Goal: Information Seeking & Learning: Learn about a topic

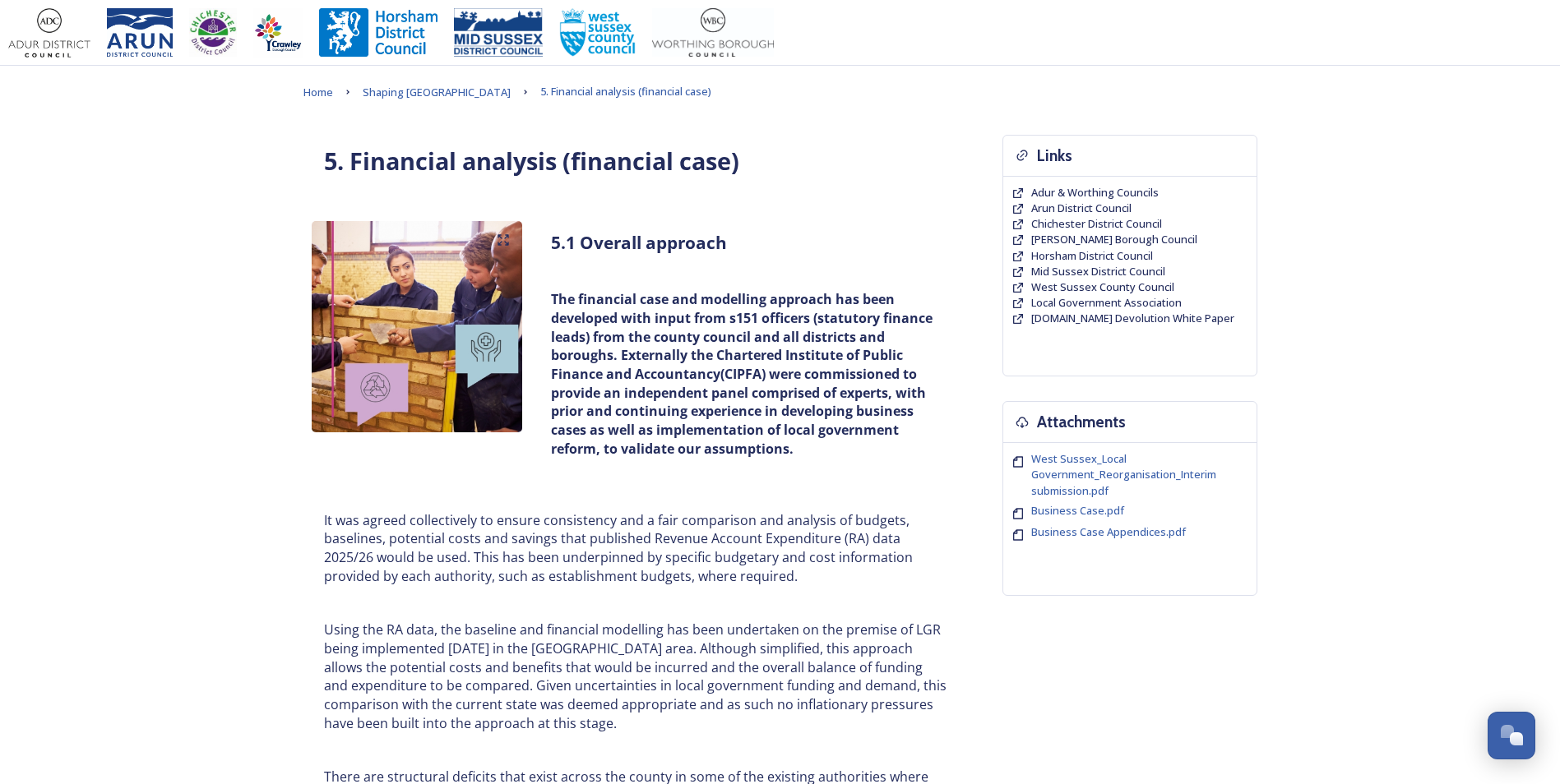
click at [668, 584] on p "It was agreed collectively to ensure consistency and a fair comparison and anal…" at bounding box center [637, 548] width 625 height 75
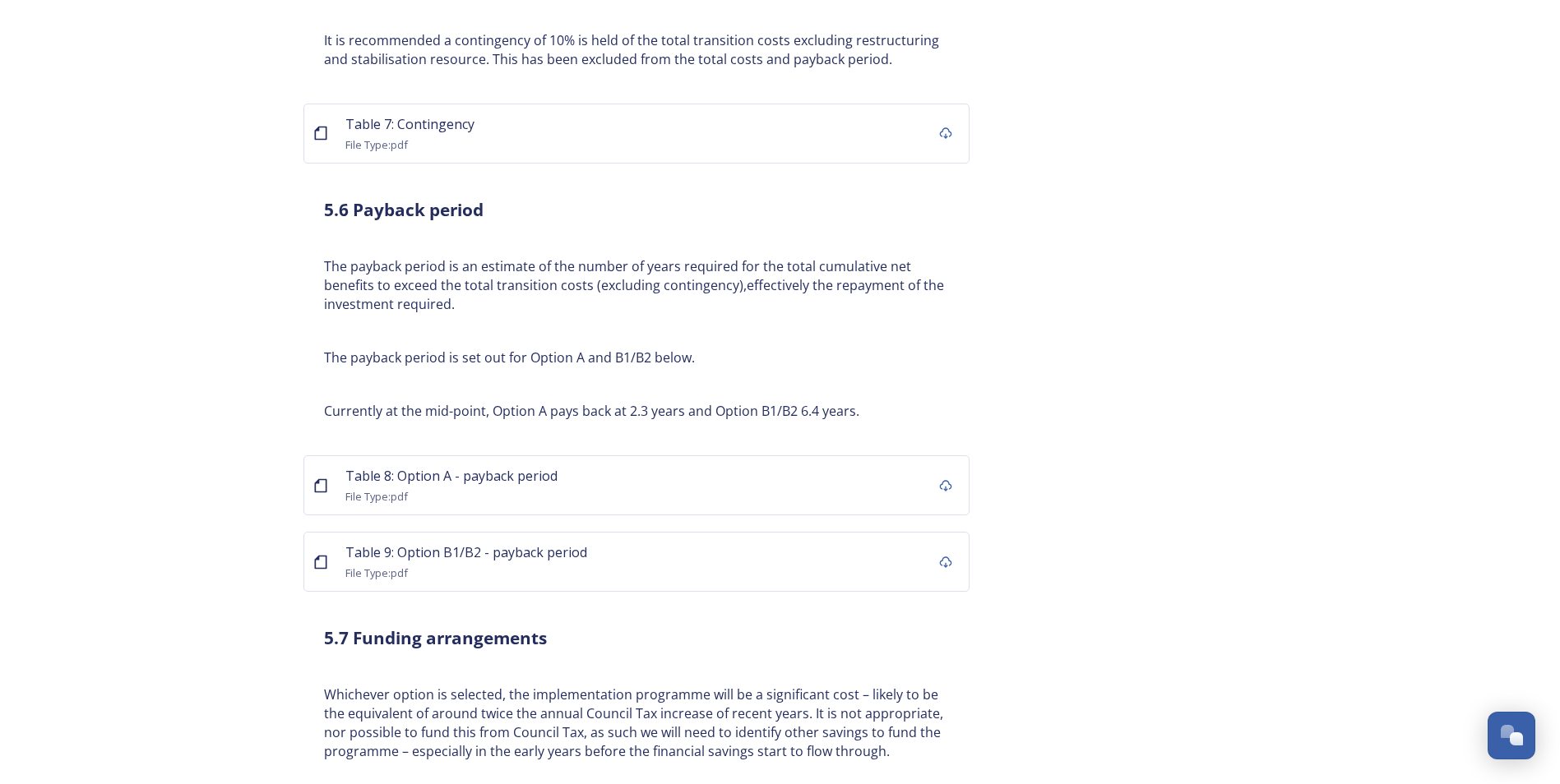
scroll to position [4932, 0]
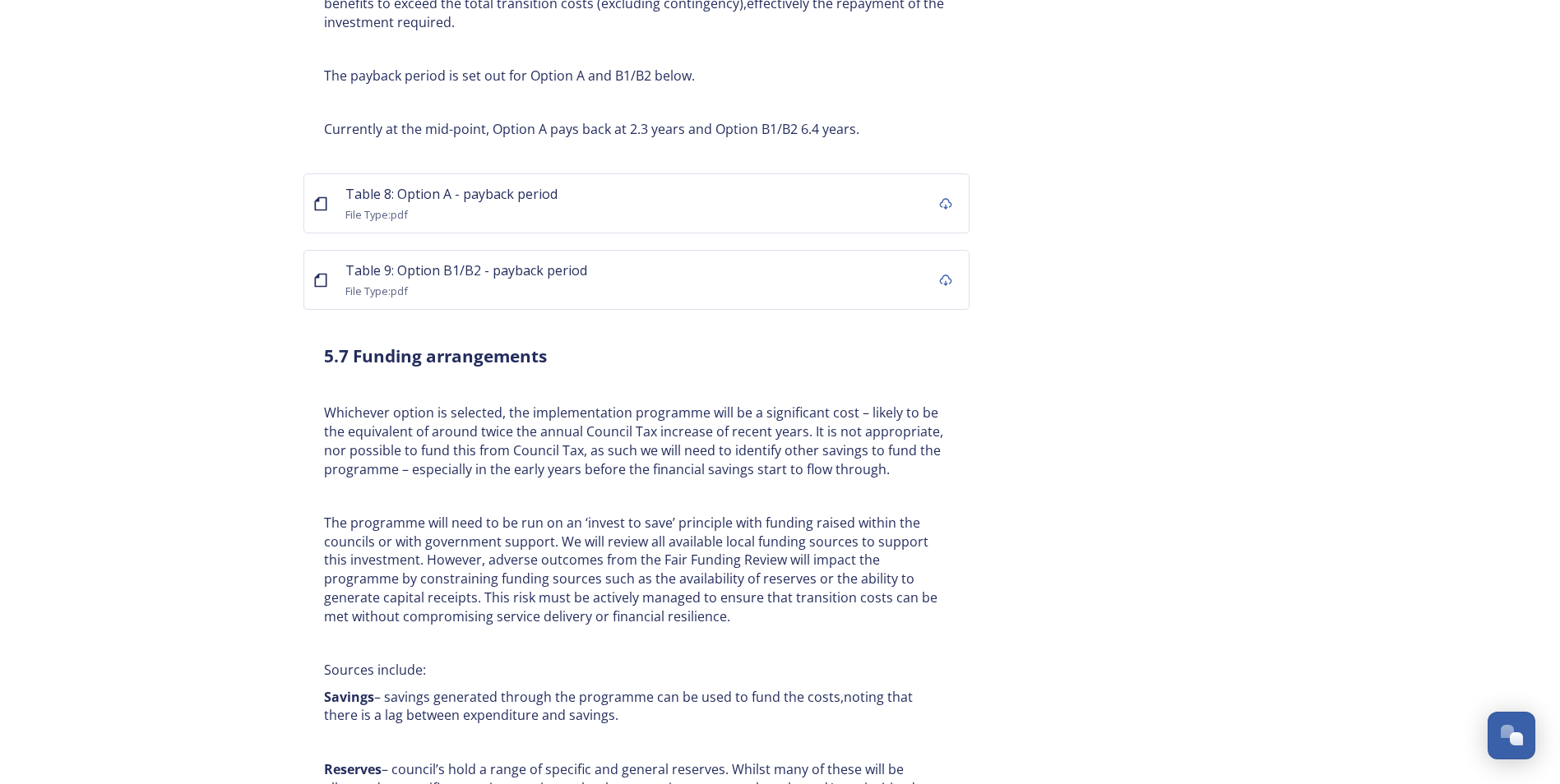
click at [511, 514] on p "The programme will need to be run on an ‘invest to save’ principle with funding…" at bounding box center [637, 569] width 625 height 111
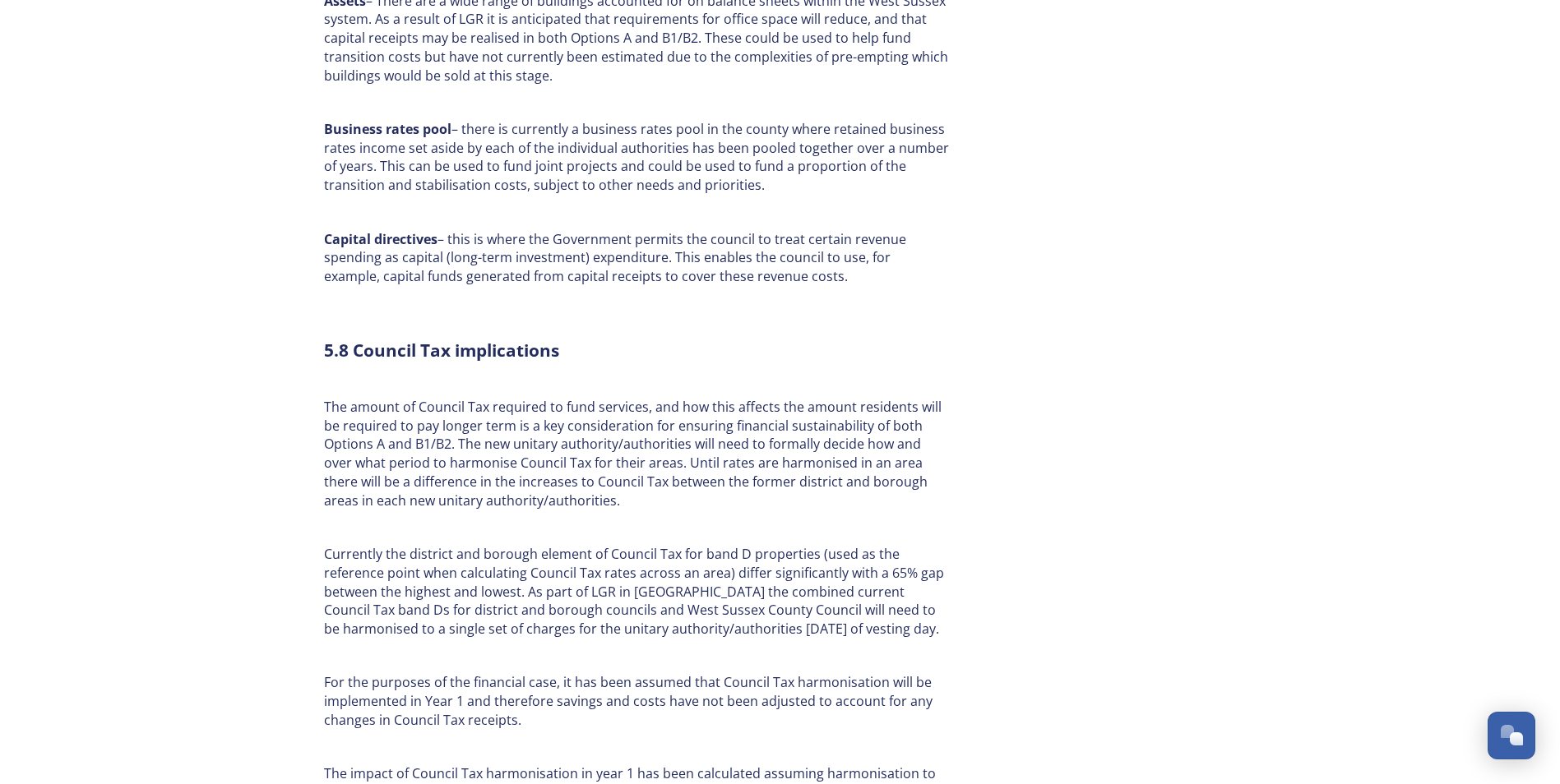
scroll to position [5837, 0]
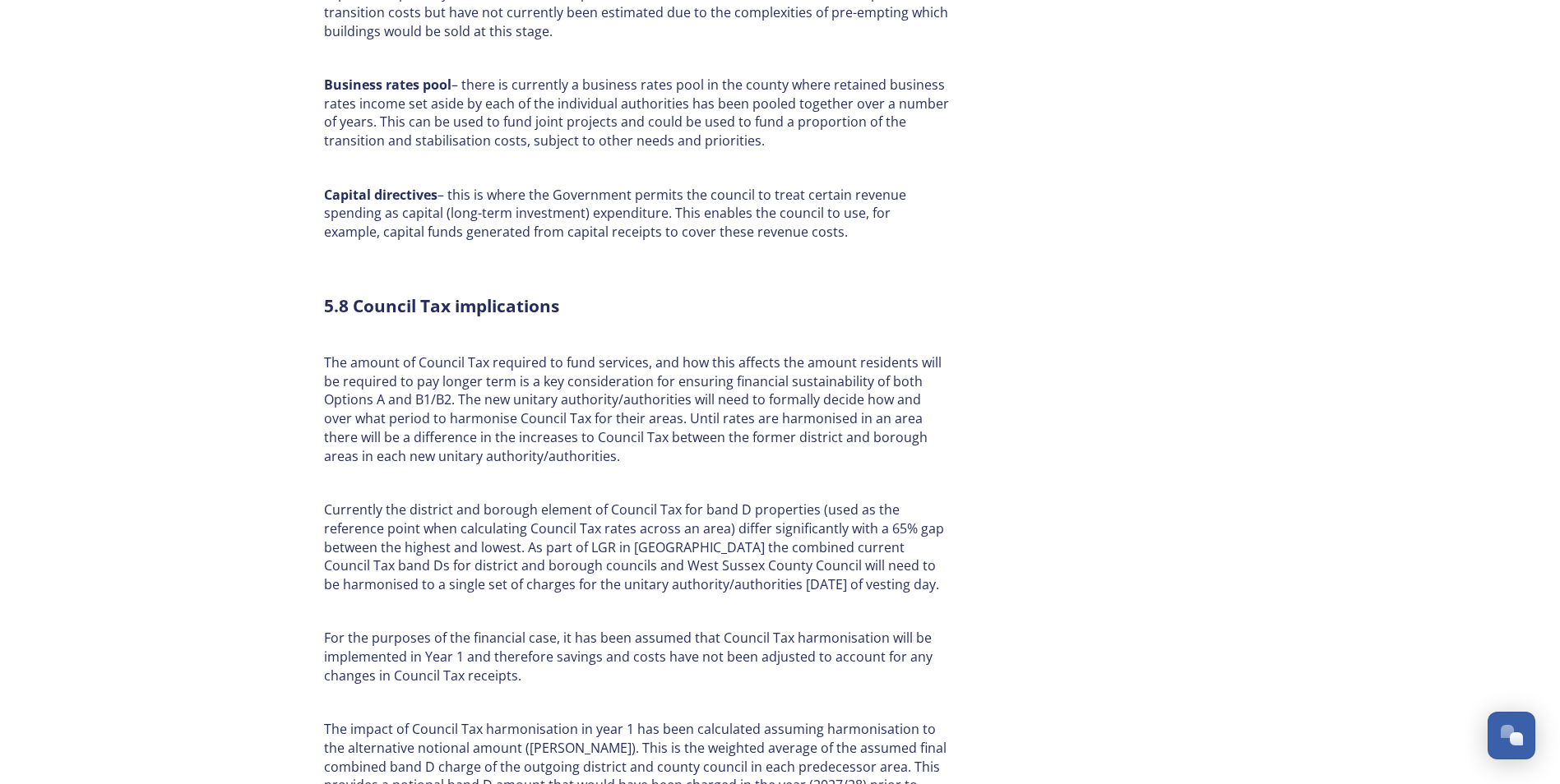
click at [686, 500] on p "Currently the district and borough element of Council Tax for band D properties…" at bounding box center [637, 547] width 625 height 94
click at [681, 500] on p "Currently the district and borough element of Council Tax for band D properties…" at bounding box center [637, 547] width 625 height 94
drag, startPoint x: 329, startPoint y: 320, endPoint x: 617, endPoint y: 563, distance: 376.8
click at [617, 563] on div "5.8 Council Tax implications The amount of Council Tax required to fund service…" at bounding box center [637, 719] width 650 height 869
click at [376, 354] on p "The amount of Council Tax required to fund services, and how this affects the a…" at bounding box center [637, 409] width 625 height 111
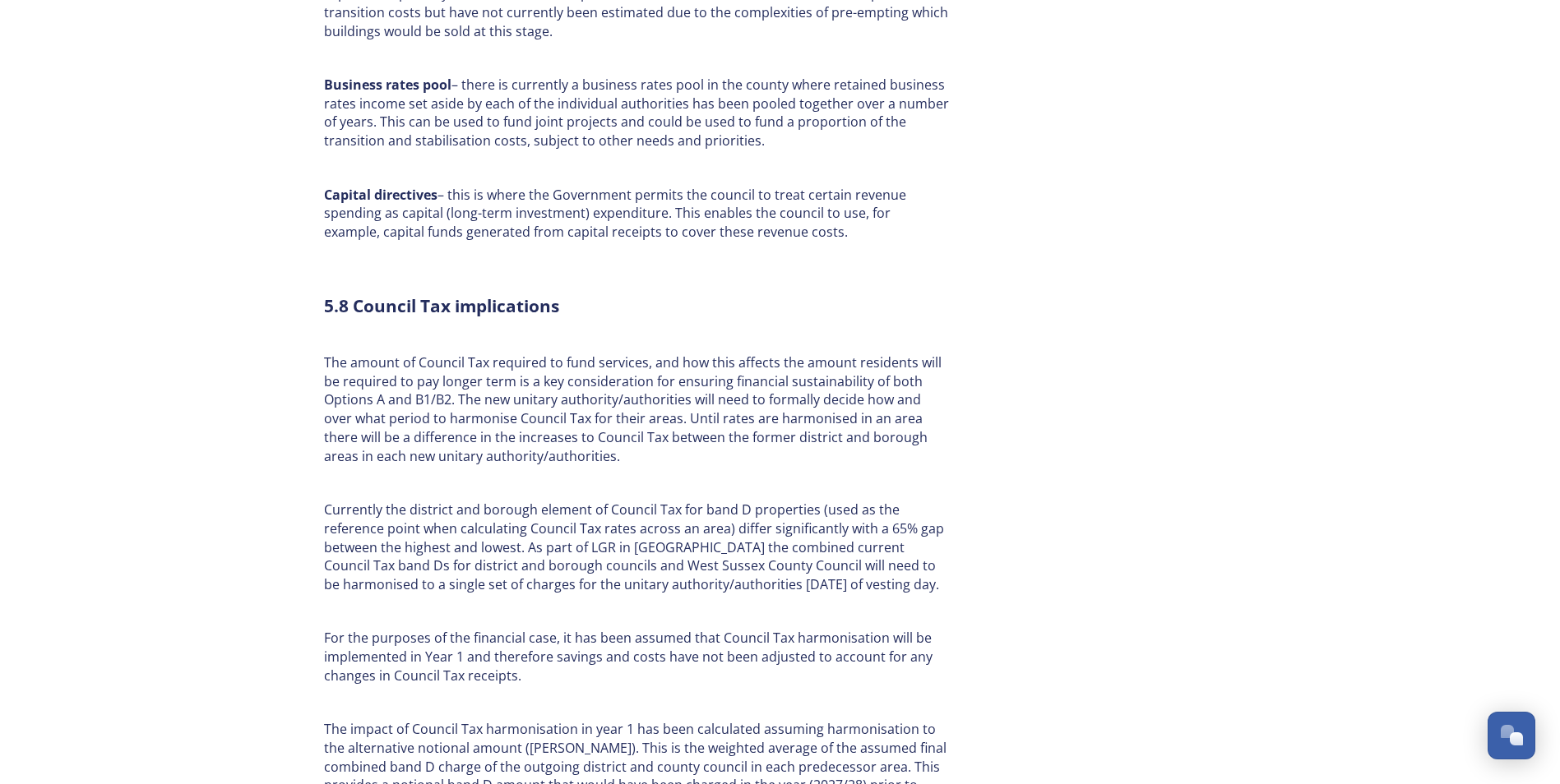
click at [321, 325] on div "5.8 Council Tax implications The amount of Council Tax required to fund service…" at bounding box center [637, 719] width 650 height 869
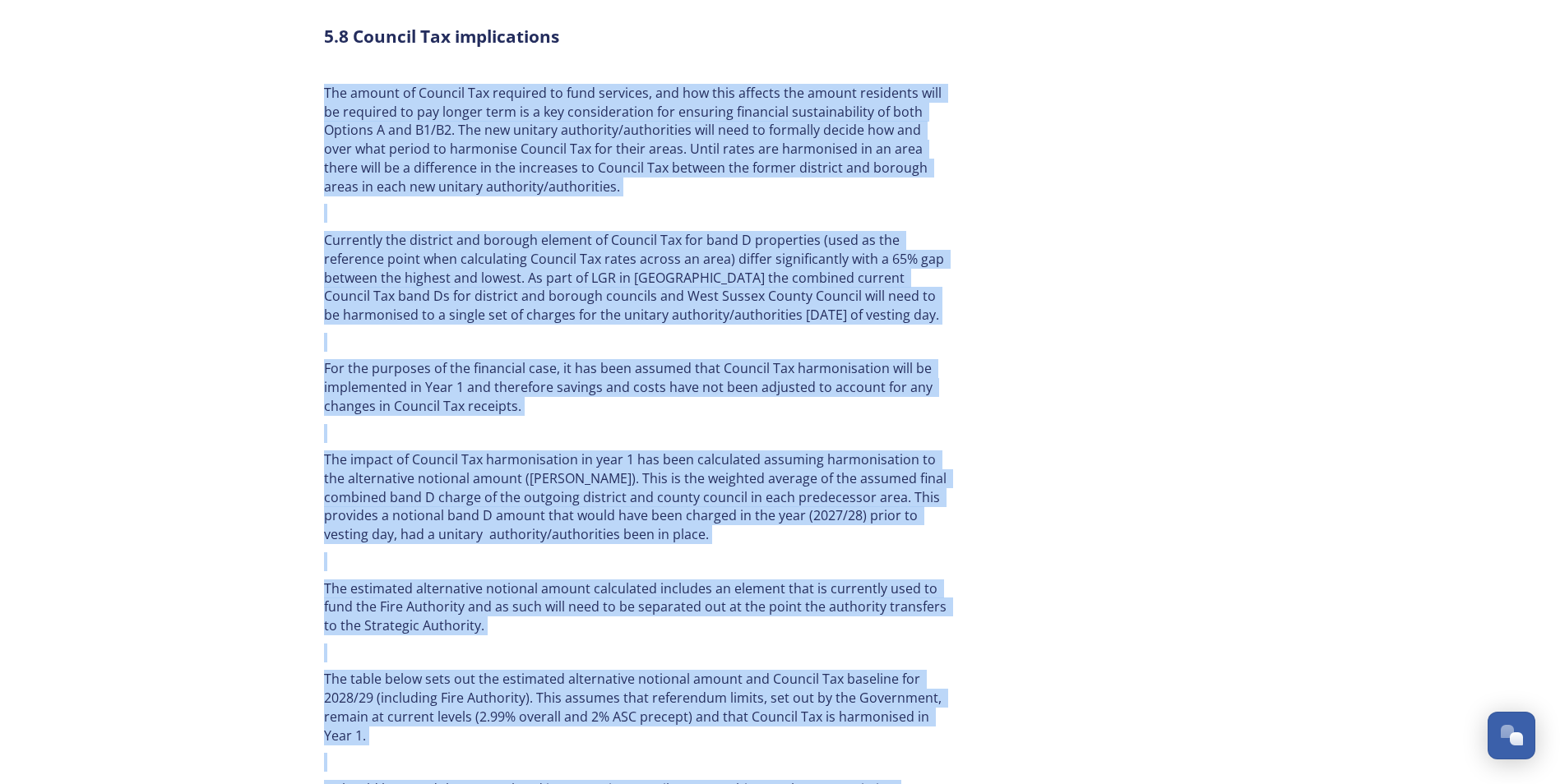
scroll to position [6142, 0]
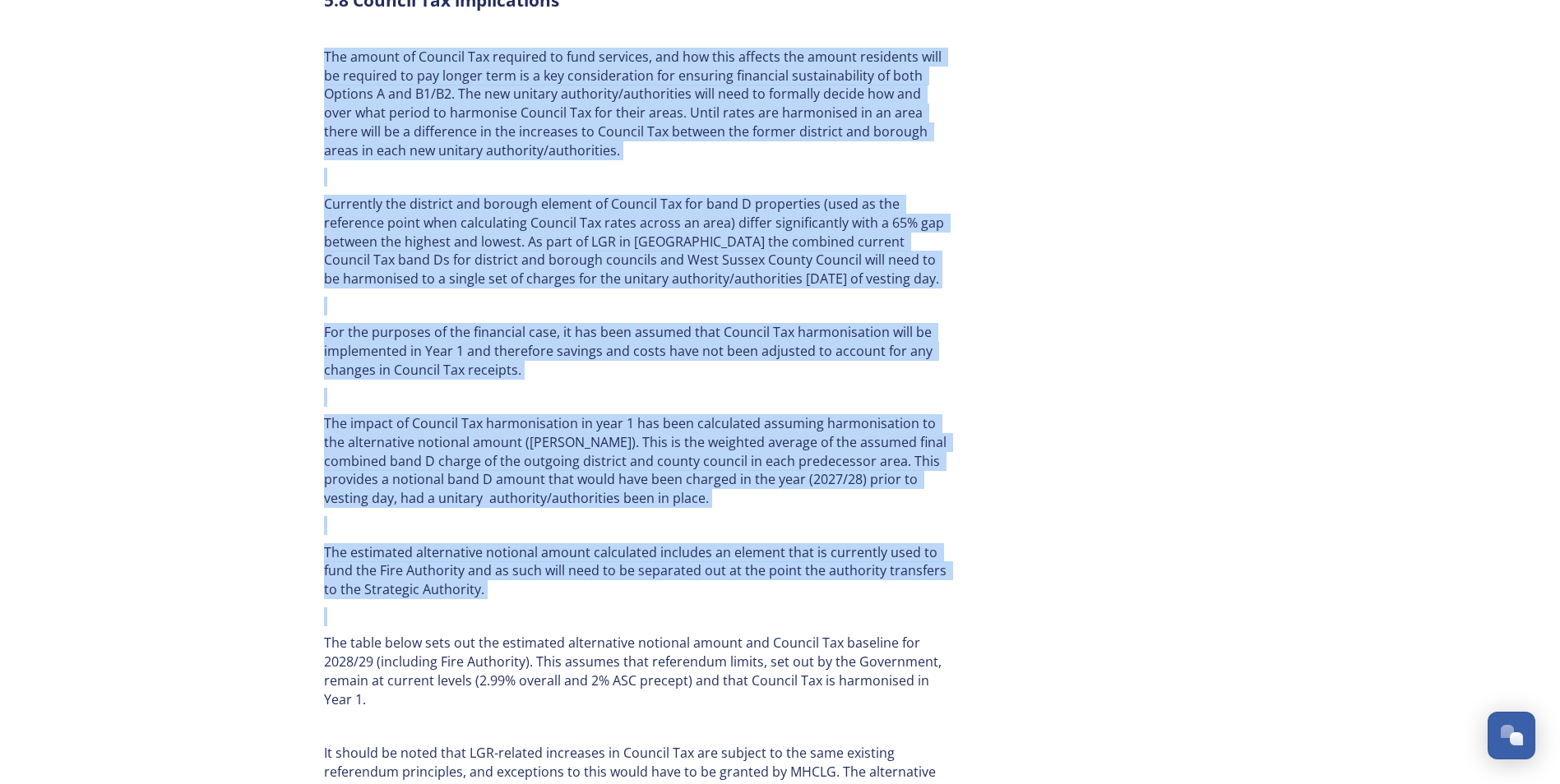
drag, startPoint x: 319, startPoint y: 325, endPoint x: 633, endPoint y: 586, distance: 408.3
click at [633, 586] on div "5.8 Council Tax implications The amount of Council Tax required to fund service…" at bounding box center [637, 414] width 650 height 869
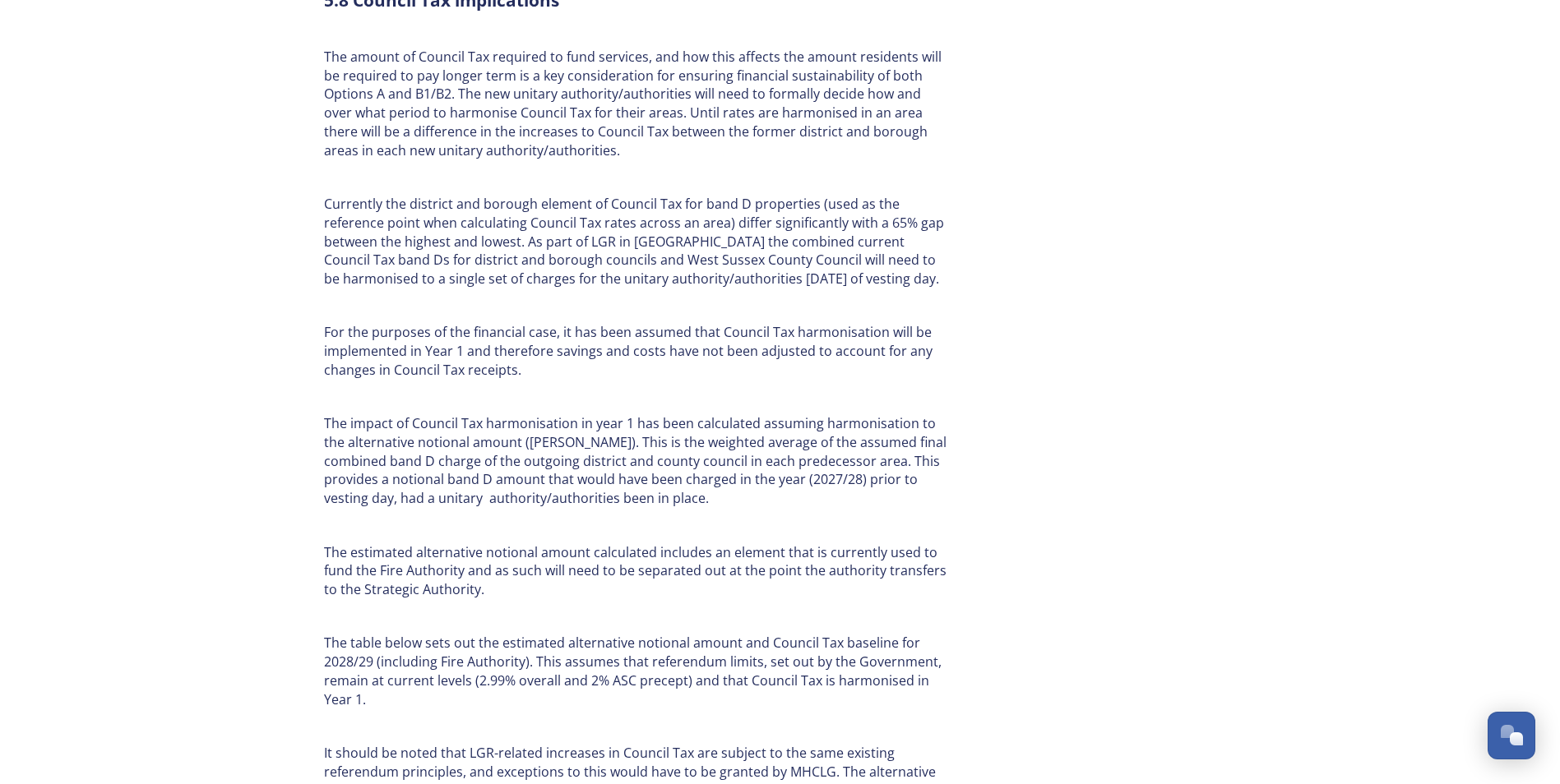
drag, startPoint x: 633, startPoint y: 586, endPoint x: 566, endPoint y: 632, distance: 81.3
click at [566, 634] on p "The table below sets out the estimated alternative notional amount and Council …" at bounding box center [637, 671] width 625 height 75
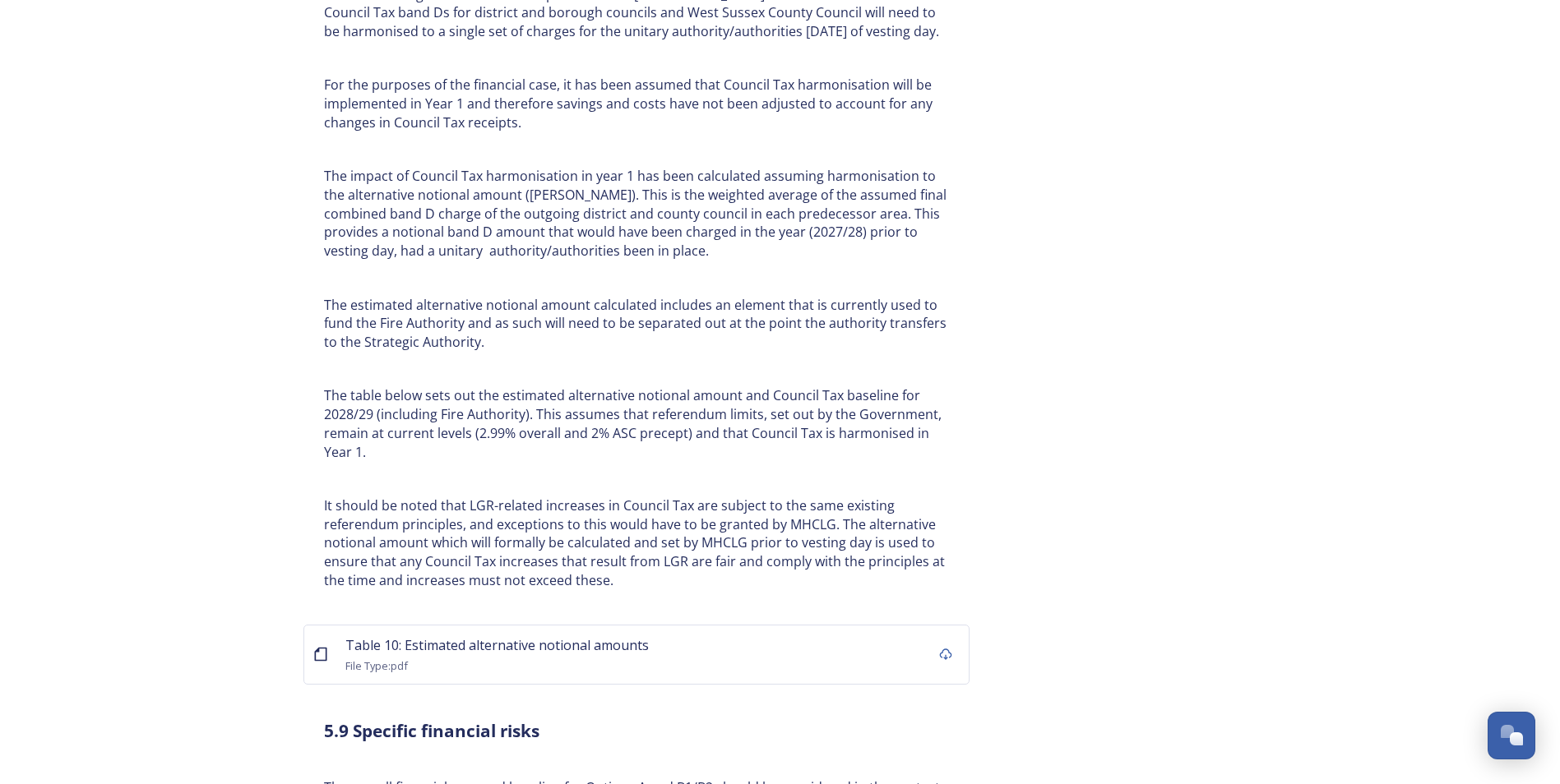
scroll to position [6471, 0]
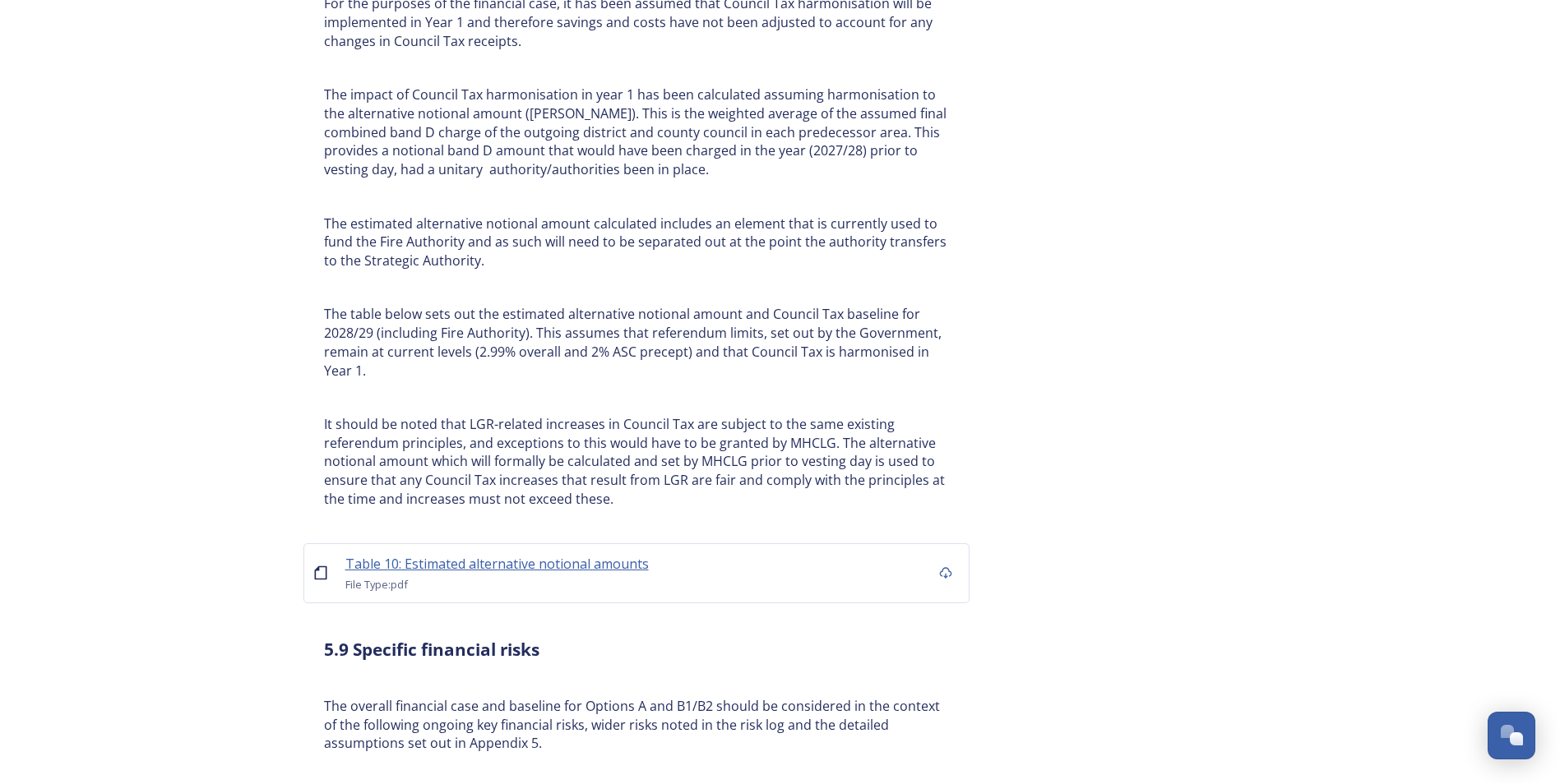
click at [504, 555] on span "Table 10: Estimated alternative notional amounts" at bounding box center [497, 564] width 304 height 18
click at [609, 415] on p "It should be noted that LGR-related increases in Council Tax are subject to the…" at bounding box center [637, 462] width 625 height 94
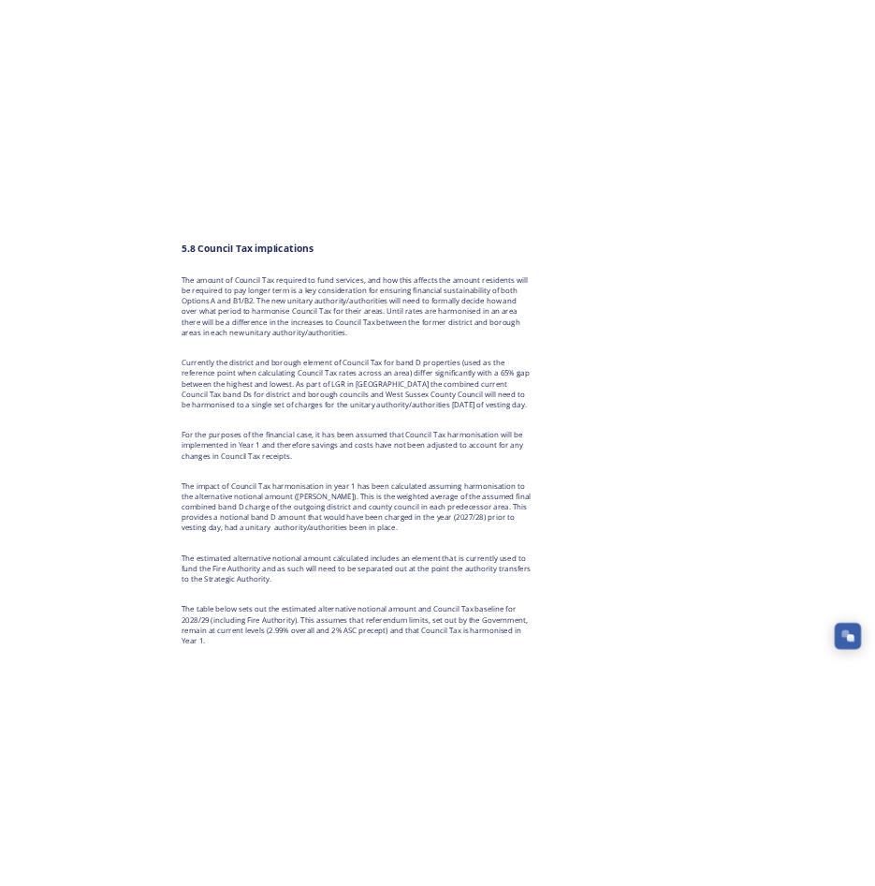
scroll to position [6903, 0]
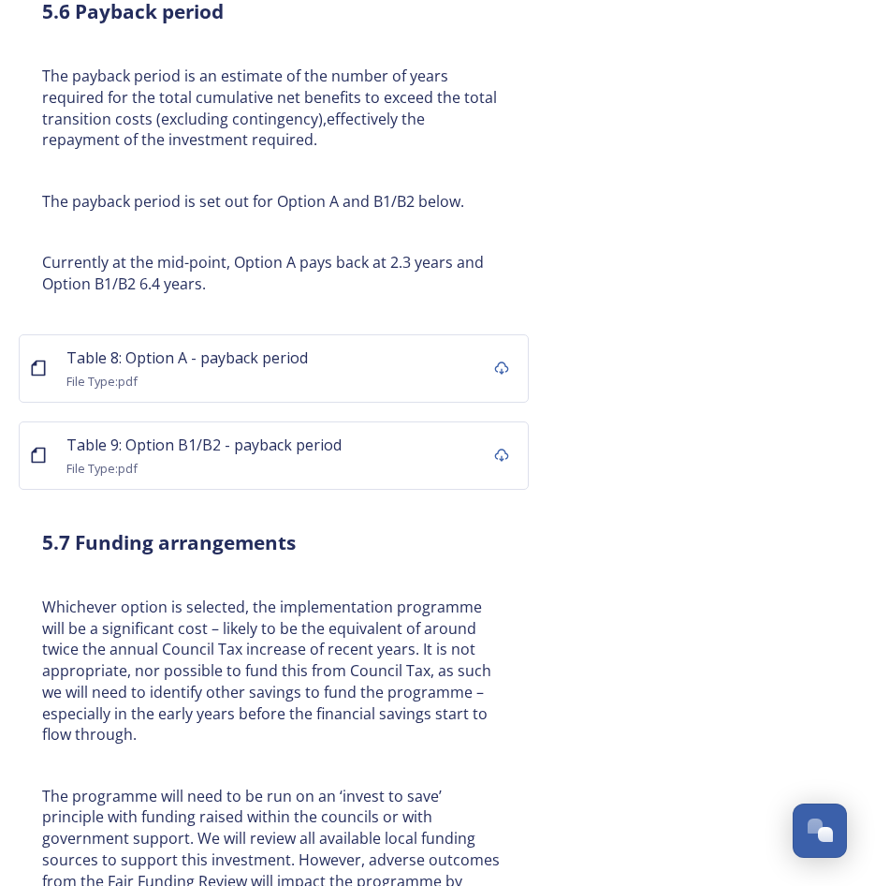
click at [263, 604] on p "Whichever option is selected, the implementation programme will be a significan…" at bounding box center [273, 670] width 463 height 149
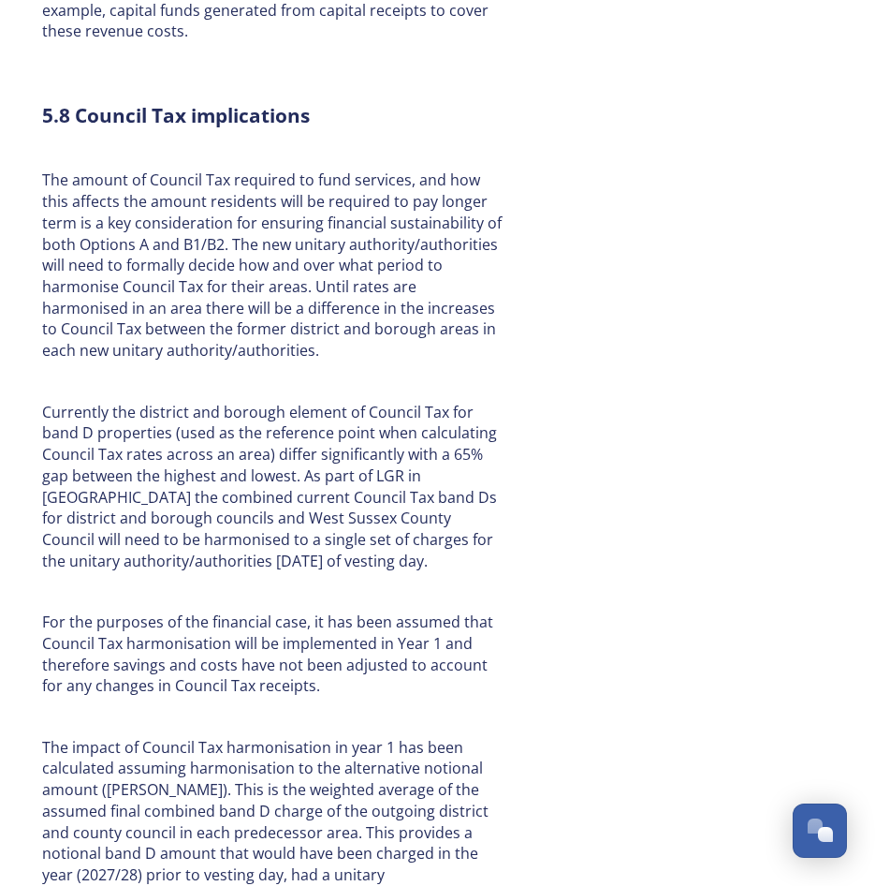
scroll to position [8588, 0]
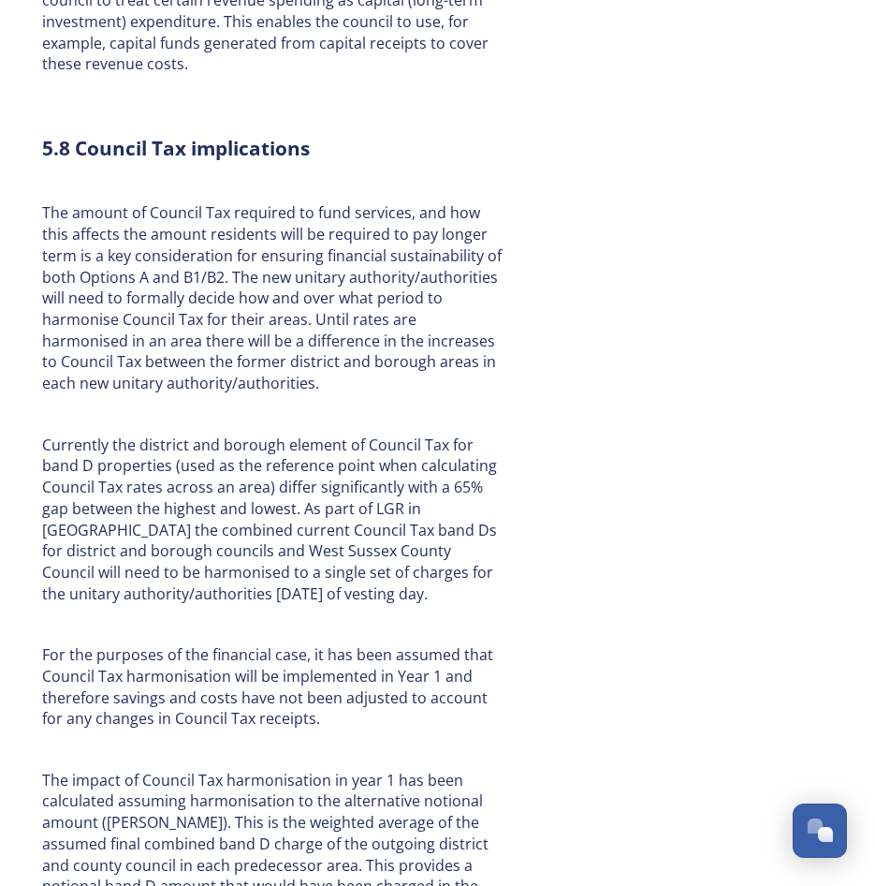
drag, startPoint x: 45, startPoint y: 598, endPoint x: 295, endPoint y: 653, distance: 255.8
click at [295, 653] on p "For the purposes of the financial case, it has been assumed that Council Tax ha…" at bounding box center [273, 686] width 463 height 85
copy p "For the purposes of the financial case, it has been assumed that Council Tax ha…"
click at [44, 434] on p "Currently the district and borough element of Council Tax for band D properties…" at bounding box center [273, 519] width 463 height 170
click at [192, 770] on p "The impact of Council Tax harmonisation in year 1 has been calculated assuming …" at bounding box center [273, 855] width 463 height 170
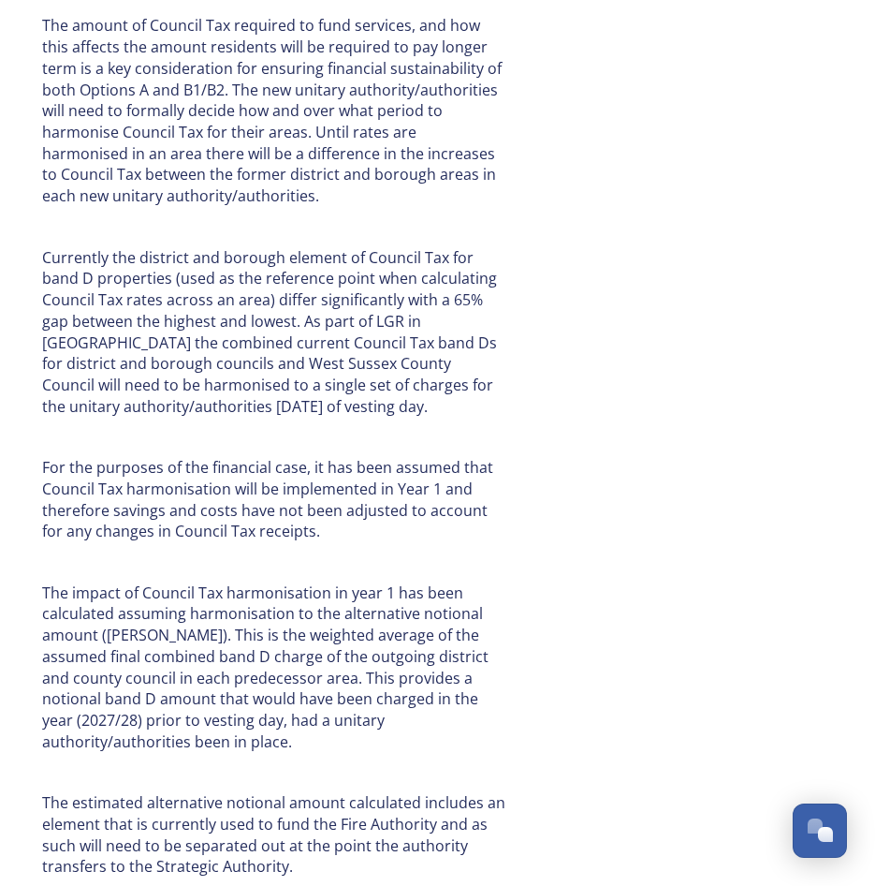
scroll to position [8869, 0]
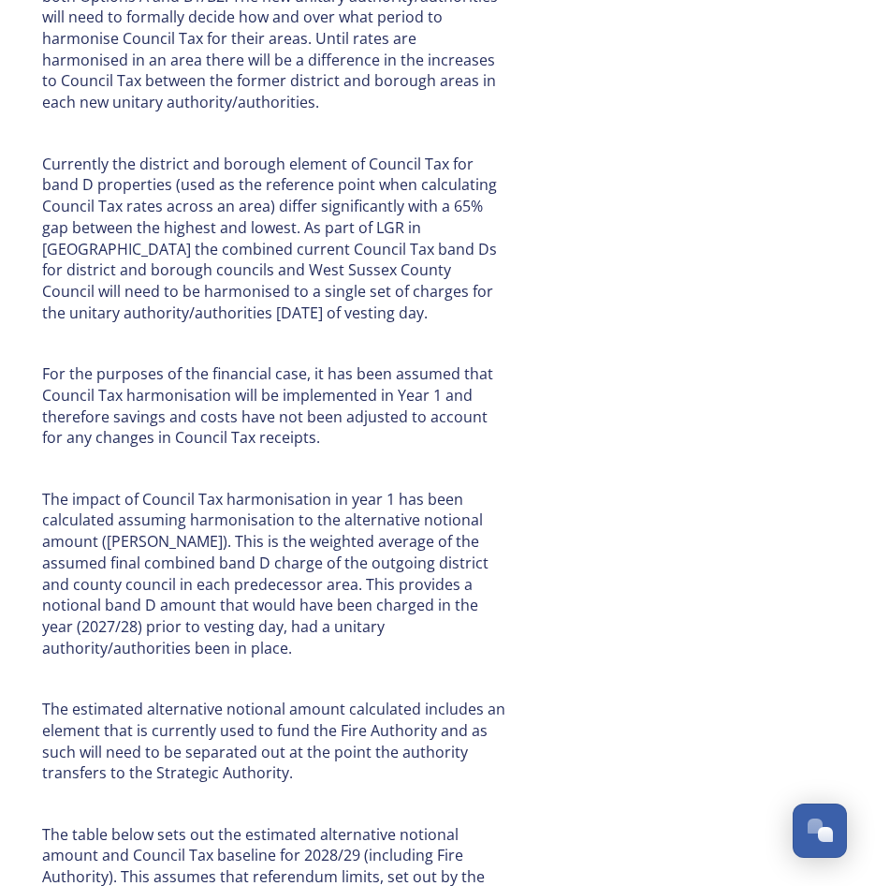
click at [295, 699] on p "The estimated alternative notional amount calculated includes an element that i…" at bounding box center [273, 741] width 463 height 85
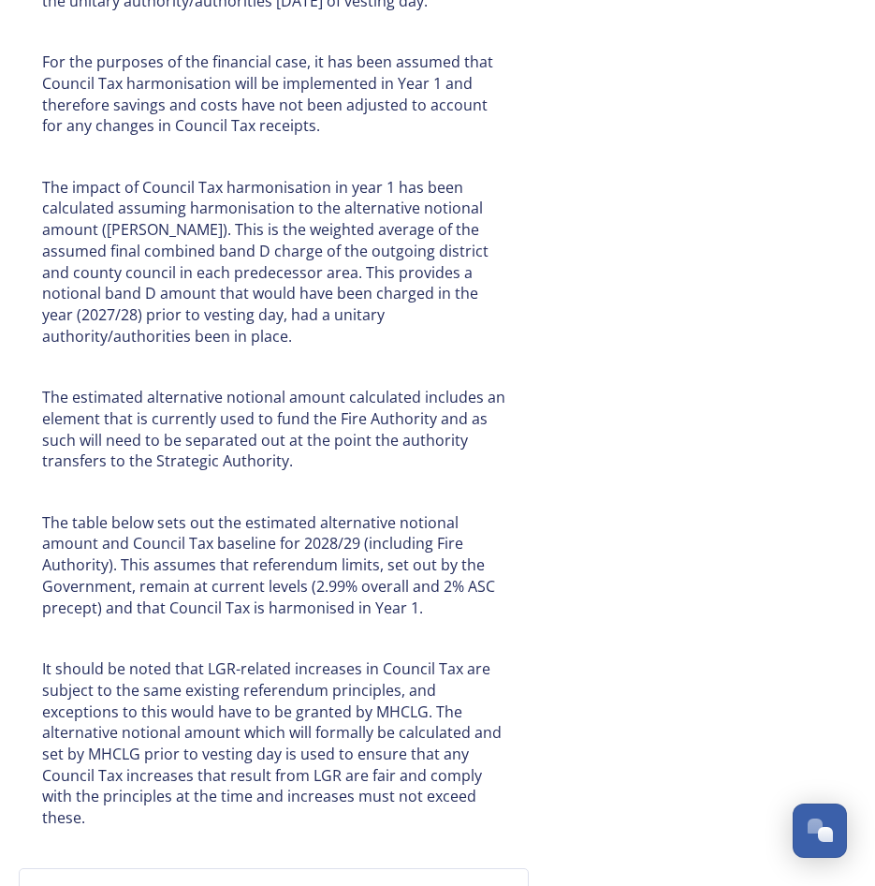
scroll to position [9244, 0]
